Goal: Task Accomplishment & Management: Use online tool/utility

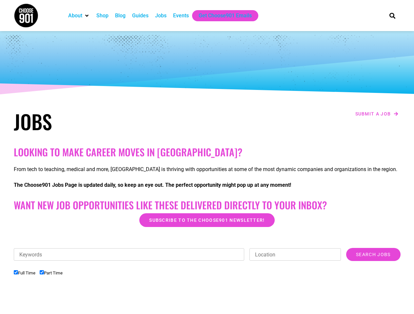
click at [207, 157] on h2 "Looking to make career moves in [GEOGRAPHIC_DATA]?" at bounding box center [207, 152] width 387 height 12
click at [207, 281] on div "Keywords Location Category Accounting Administrative Communication Counseling C…" at bounding box center [207, 283] width 387 height 71
click at [207, 263] on div "Keywords Location Category Accounting Administrative Communication Counseling C…" at bounding box center [207, 258] width 387 height 20
